Goal: Complete application form

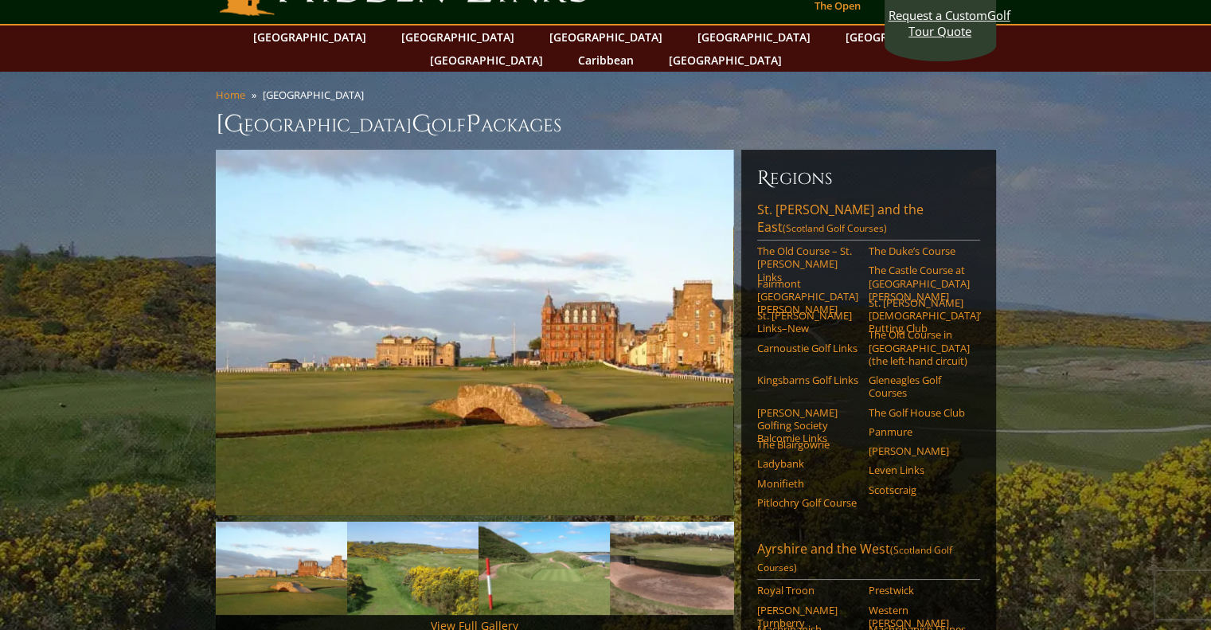
scroll to position [51, 0]
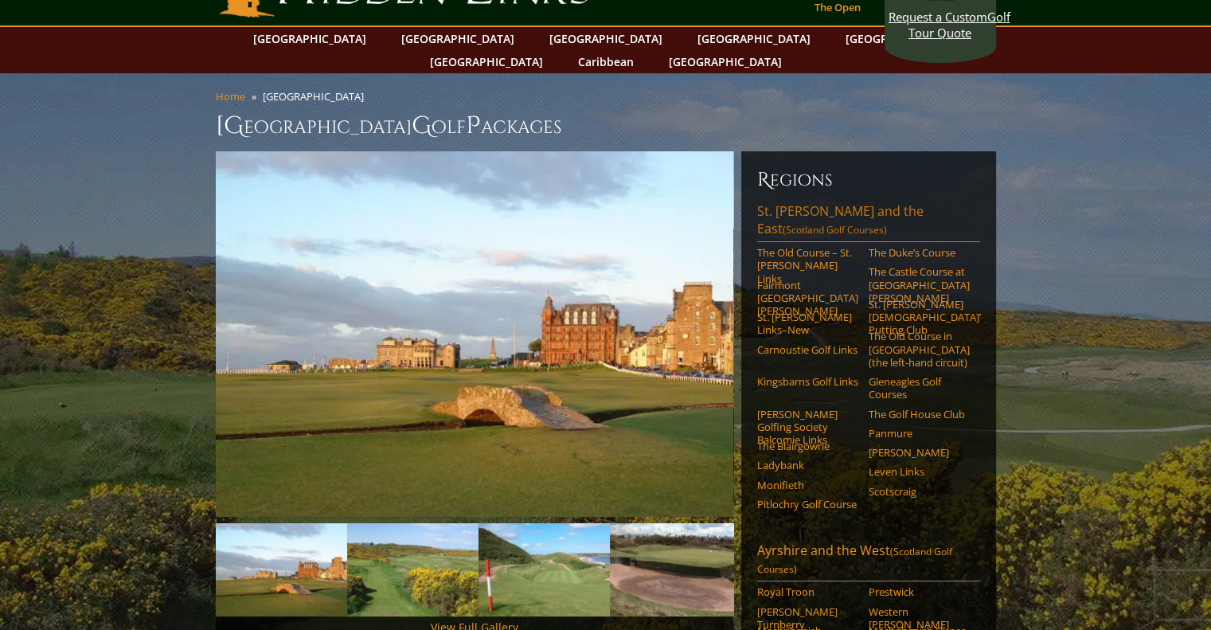
click at [806, 202] on link "[GEOGRAPHIC_DATA][PERSON_NAME] and the East (Scotland Golf Courses)" at bounding box center [868, 222] width 223 height 40
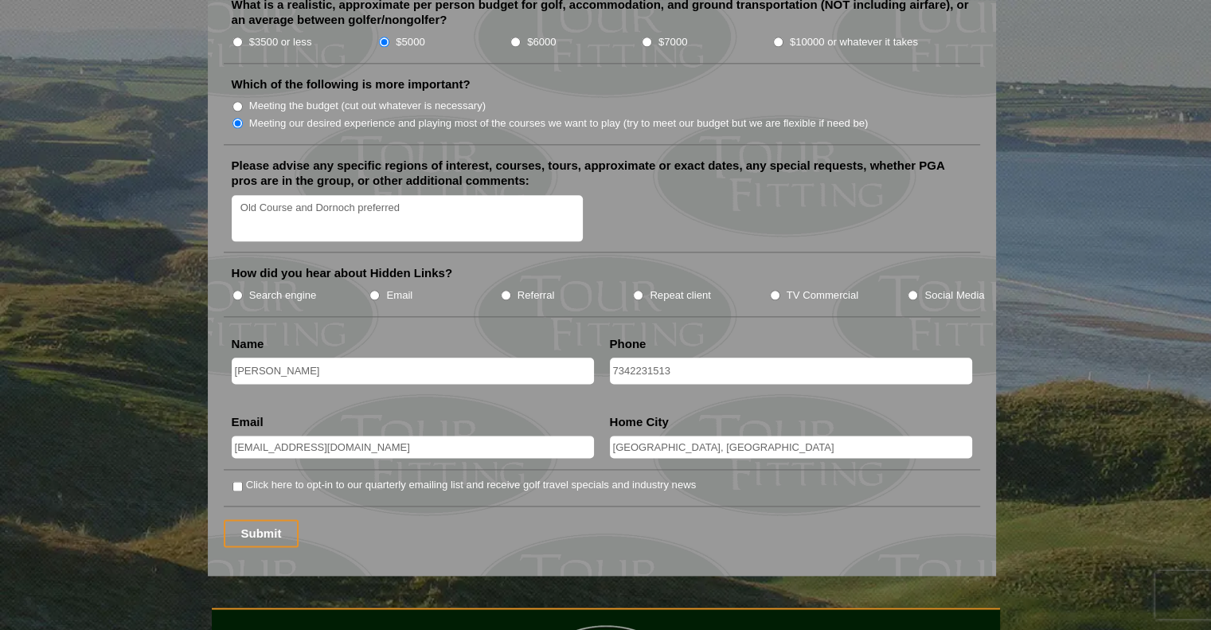
scroll to position [1949, 0]
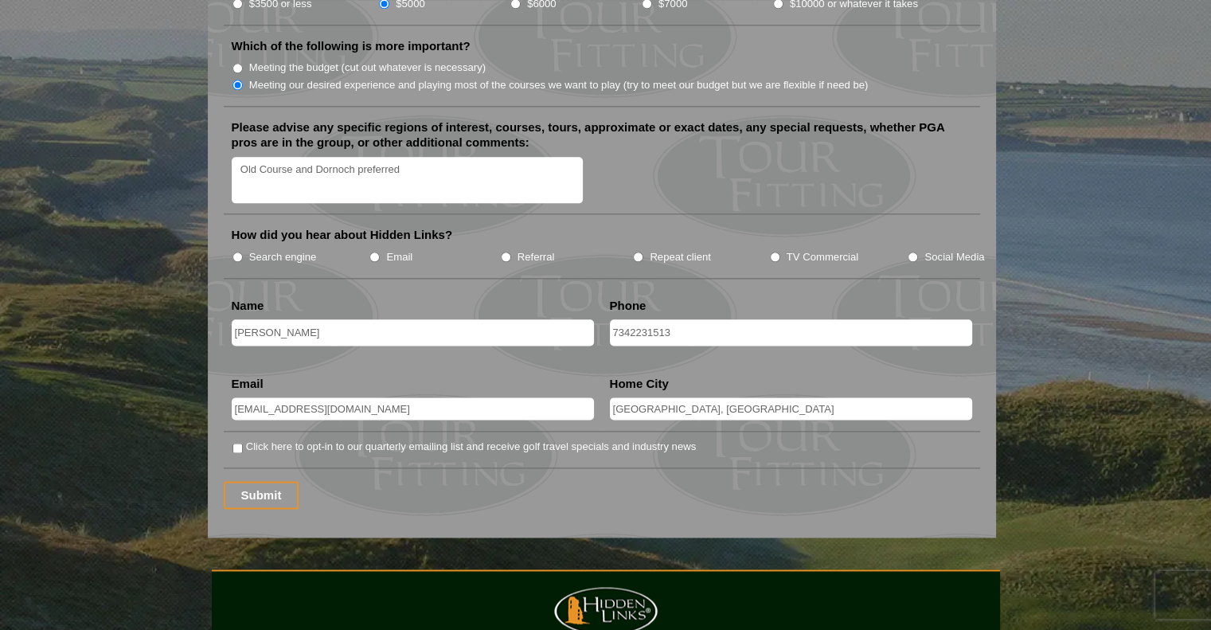
click at [818, 249] on label "TV Commercial" at bounding box center [823, 257] width 72 height 16
click at [780, 252] on input "TV Commercial" at bounding box center [775, 257] width 10 height 10
radio input "true"
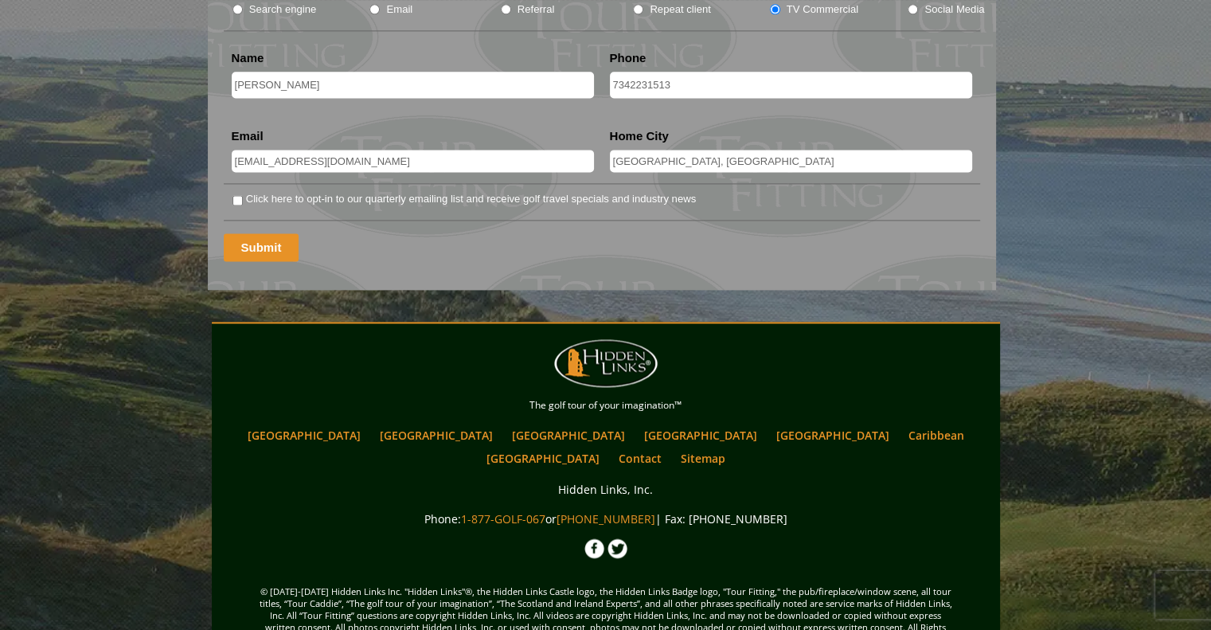
click at [250, 233] on input "Submit" at bounding box center [262, 247] width 76 height 28
